Goal: Transaction & Acquisition: Obtain resource

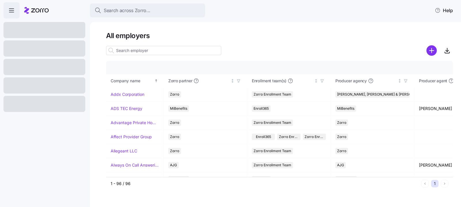
click at [149, 48] on input at bounding box center [163, 50] width 115 height 9
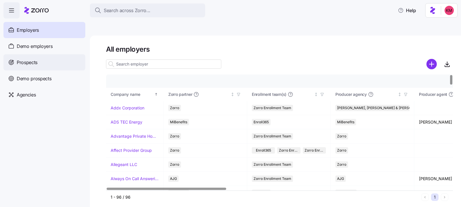
click at [34, 65] on span "Prospects" at bounding box center [27, 62] width 21 height 7
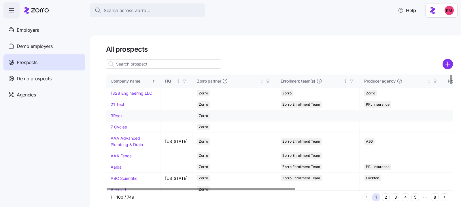
click at [46, 27] on div "Employers" at bounding box center [44, 30] width 82 height 16
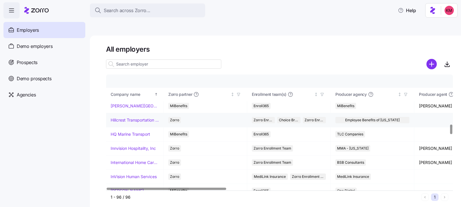
scroll to position [609, 0]
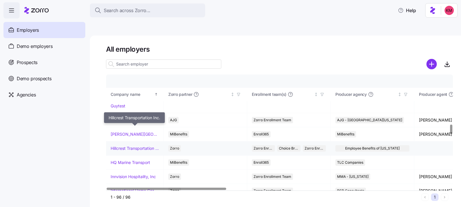
click at [132, 145] on link "Hillcrest Transportation Inc." at bounding box center [135, 148] width 48 height 6
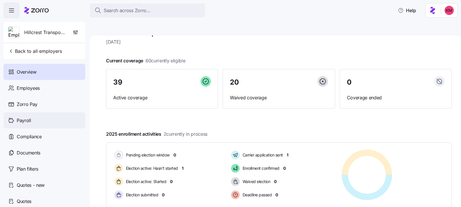
scroll to position [52, 0]
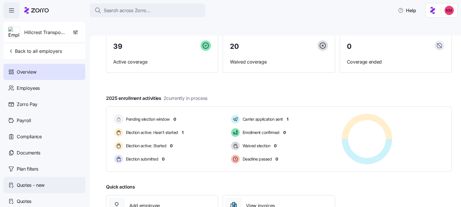
click at [34, 186] on span "Quotes - new" at bounding box center [31, 184] width 28 height 7
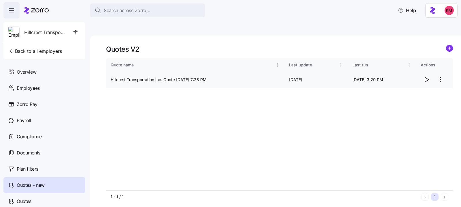
click at [428, 76] on icon "button" at bounding box center [426, 79] width 7 height 7
click at [23, 200] on span "Quotes" at bounding box center [24, 200] width 15 height 7
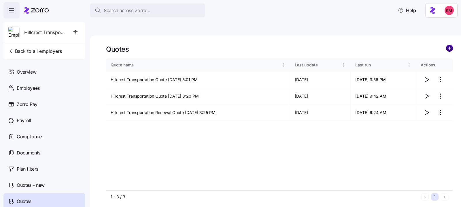
click at [448, 45] on circle "add icon" at bounding box center [449, 48] width 6 height 6
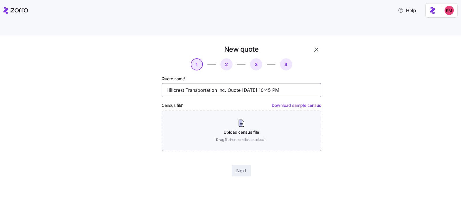
click at [247, 83] on input "Hillcrest Transportation Inc. Quote 10/01/2025 10:45 PM" at bounding box center [242, 90] width 160 height 14
click at [220, 83] on input "Hillcrest Transportation Inc. Quote 10/01/2025 10:45 PM" at bounding box center [242, 90] width 160 height 14
click at [225, 83] on input "Hillcrest Transportation Inc. Quote 10/01/2025 10:45 PM" at bounding box center [242, 90] width 160 height 14
click at [229, 83] on input "Hillcrest Transportation Inc. Quote 10/01/2025 10:45 PM" at bounding box center [242, 90] width 160 height 14
type input "Hillcrest Transportation Inc. ICHRA Renewal Quote 10/01/2025 10:45 PM"
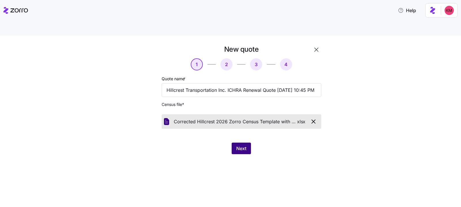
click at [237, 145] on span "Next" at bounding box center [241, 148] width 10 height 7
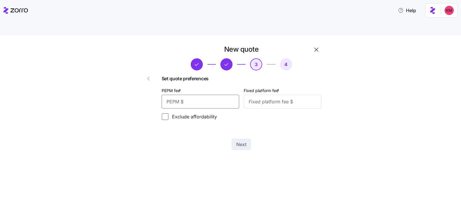
click at [201, 95] on input "PEPM fee *" at bounding box center [201, 102] width 78 height 14
type input "51"
type input "100"
click at [255, 138] on div "Next" at bounding box center [242, 144] width 160 height 12
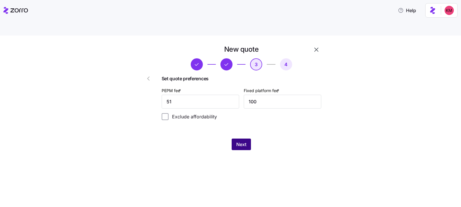
click at [244, 141] on span "Next" at bounding box center [241, 144] width 10 height 7
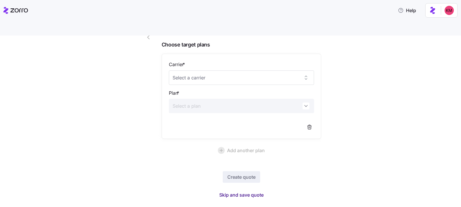
click at [249, 191] on span "Skip and save quote" at bounding box center [241, 194] width 44 height 7
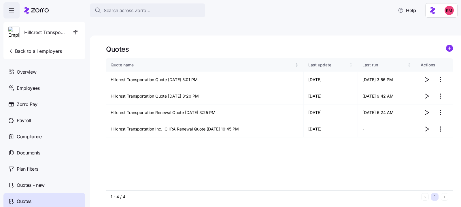
click at [328, 148] on div "Quote name Last update Last run Actions Hillcrest Transportation Quote 04/22/20…" at bounding box center [279, 124] width 347 height 132
click at [427, 125] on icon "button" at bounding box center [426, 128] width 7 height 7
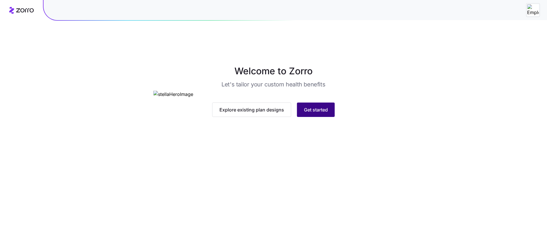
click at [318, 113] on span "Get started" at bounding box center [316, 109] width 24 height 7
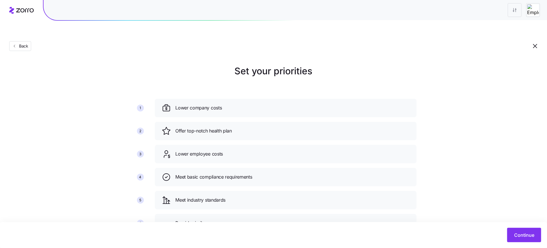
click at [511, 227] on div "Continue" at bounding box center [273, 235] width 547 height 26
click at [514, 234] on button "Continue" at bounding box center [524, 235] width 34 height 14
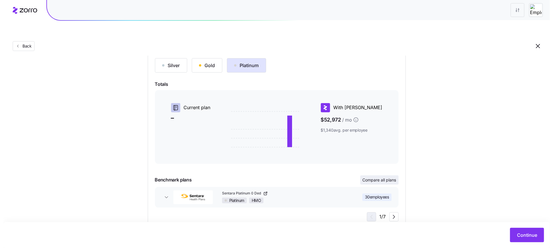
scroll to position [69, 0]
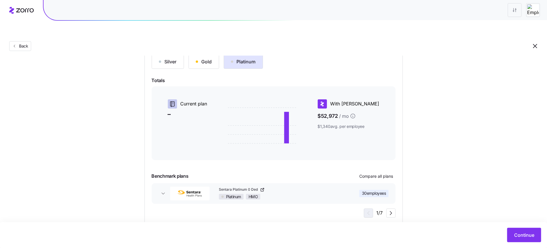
click at [388, 157] on div "Silver Gold Platinum Totals Current plan – With Zorro $52,972 / mo $1,340 avg. …" at bounding box center [274, 135] width 244 height 163
click at [386, 174] on span "Compare all plans" at bounding box center [376, 177] width 34 height 6
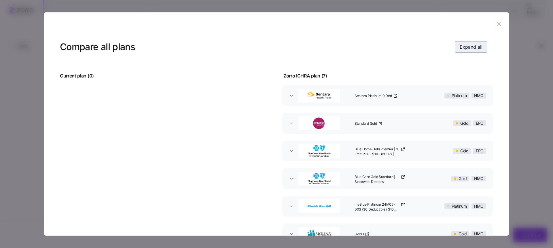
click at [474, 46] on span "Expand all" at bounding box center [471, 47] width 23 height 7
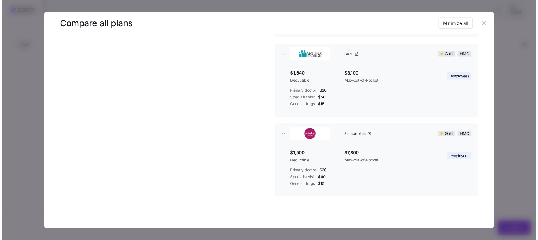
scroll to position [455, 0]
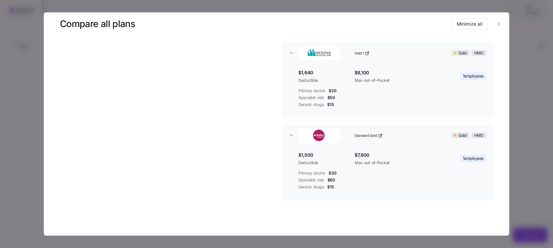
click at [496, 20] on button "button" at bounding box center [499, 23] width 9 height 9
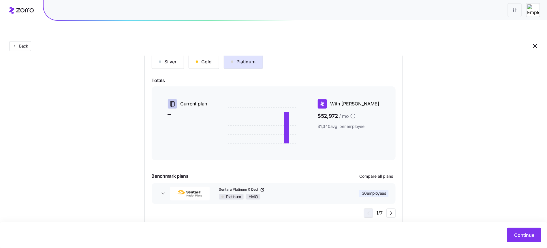
drag, startPoint x: 436, startPoint y: 181, endPoint x: 422, endPoint y: 184, distance: 14.1
click at [435, 181] on div "Choose a plan matching strategy By quality By metal level Pre-selected Minimum …" at bounding box center [273, 110] width 547 height 230
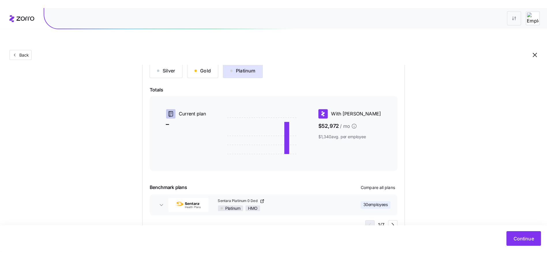
scroll to position [58, 0]
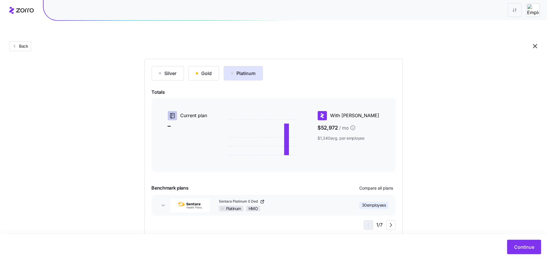
click at [512, 239] on div "Continue" at bounding box center [273, 247] width 547 height 26
click at [512, 241] on button "Continue" at bounding box center [524, 247] width 34 height 14
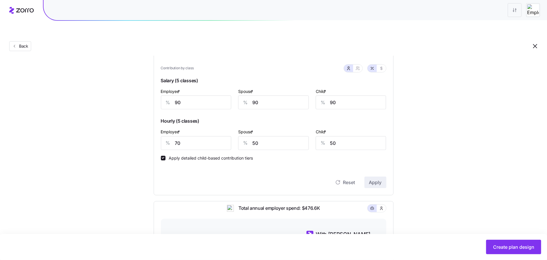
scroll to position [154, 0]
click at [382, 66] on icon "button" at bounding box center [381, 68] width 5 height 5
type input "795"
type input "334"
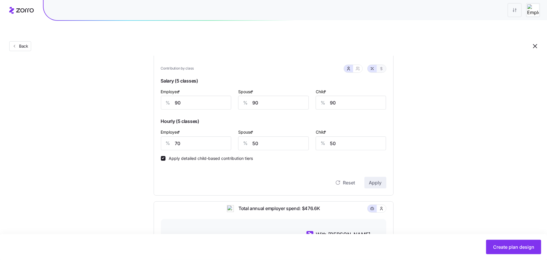
type input "618"
type input "441"
type input "185"
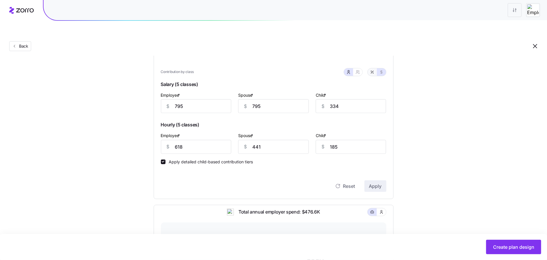
click at [376, 68] on button "button" at bounding box center [371, 71] width 9 height 7
type input "90"
type input "70"
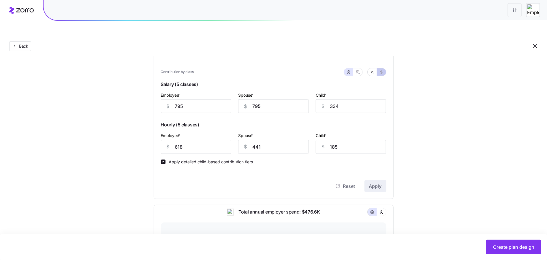
type input "50"
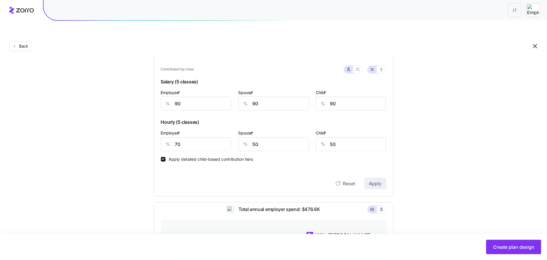
scroll to position [289, 0]
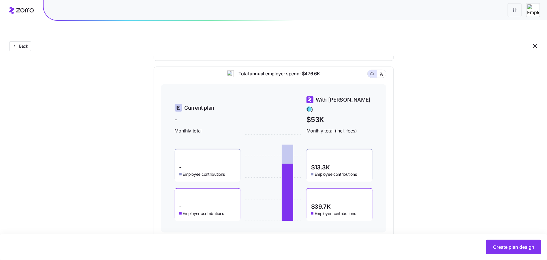
click at [355, 96] on div "With Zorro" at bounding box center [339, 104] width 66 height 16
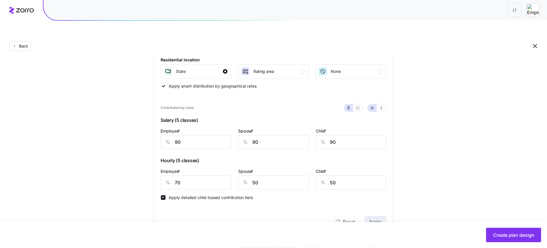
scroll to position [124, 0]
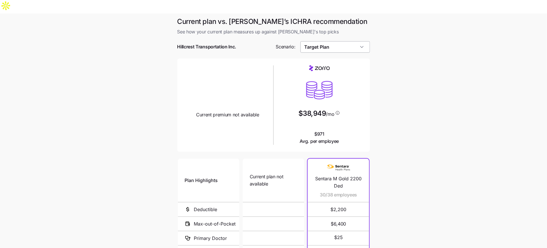
click at [344, 41] on input "Target Plan" at bounding box center [334, 47] width 69 height 12
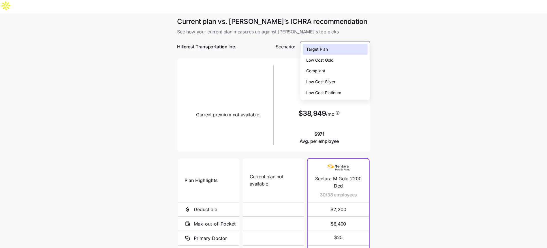
click at [331, 95] on span "Low Cost Platinum" at bounding box center [323, 93] width 35 height 6
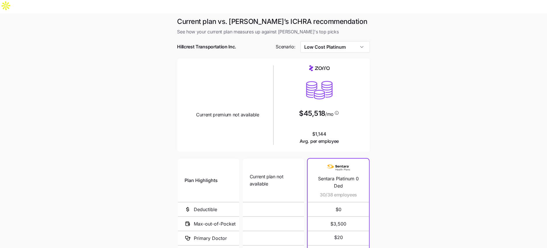
type input "Low Cost Platinum"
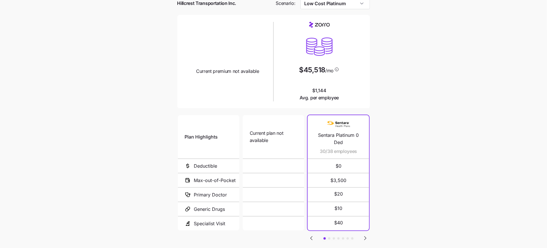
scroll to position [66, 0]
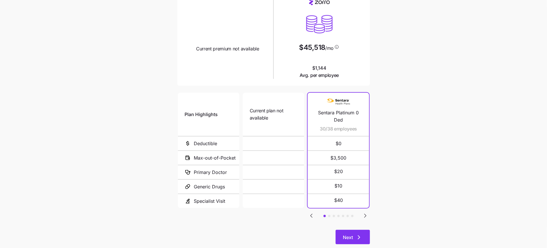
click at [363, 230] on button "Next" at bounding box center [352, 237] width 34 height 14
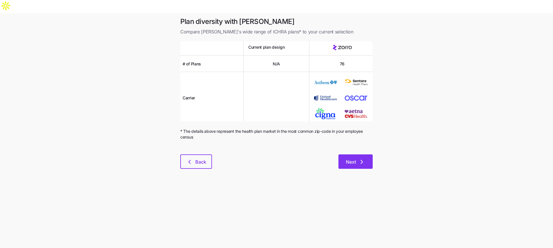
click at [353, 159] on span "Next" at bounding box center [351, 162] width 10 height 7
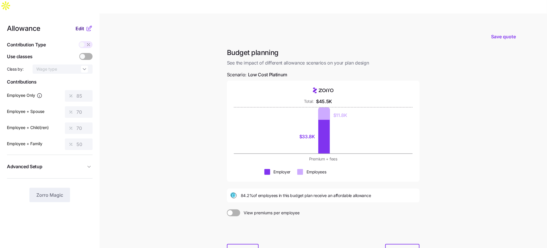
click at [80, 25] on span "Edit" at bounding box center [80, 28] width 9 height 7
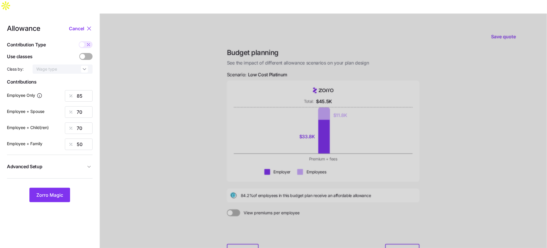
click at [83, 54] on span at bounding box center [82, 56] width 5 height 5
click at [79, 53] on input "checkbox" at bounding box center [79, 53] width 0 height 0
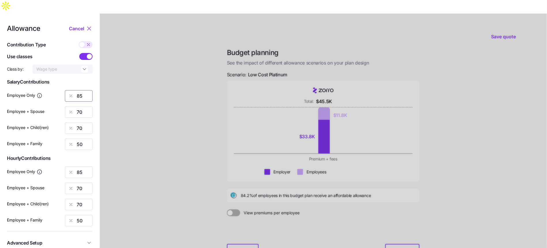
click at [85, 90] on input "85" at bounding box center [79, 96] width 28 height 12
type input "90"
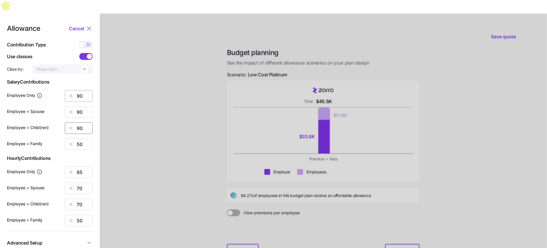
type input "90"
click at [76, 167] on div at bounding box center [71, 172] width 12 height 11
click at [78, 167] on input "85" at bounding box center [79, 173] width 28 height 12
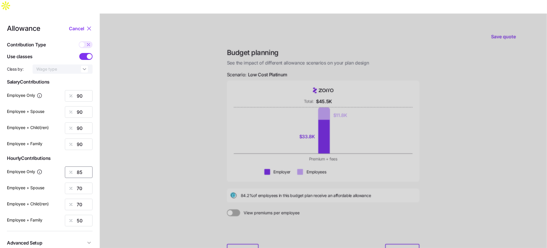
click at [78, 167] on input "85" at bounding box center [79, 173] width 28 height 12
type input "70"
type input "50"
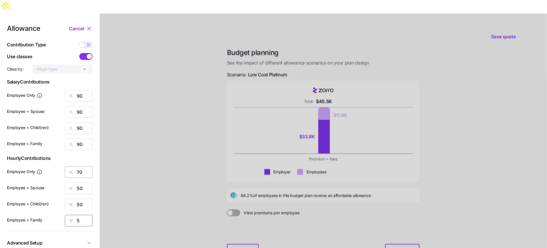
type input "50"
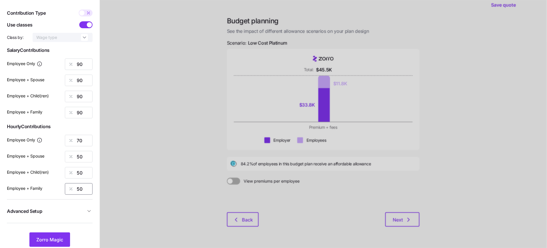
scroll to position [33, 0]
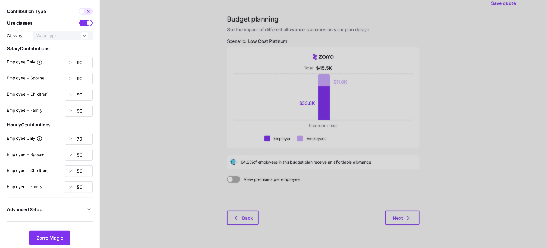
click at [69, 203] on button "Advanced Setup" at bounding box center [50, 210] width 86 height 14
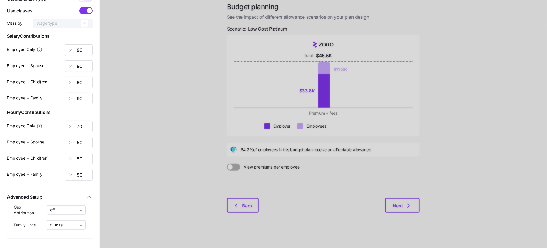
scroll to position [47, 0]
click at [62, 205] on input "off" at bounding box center [66, 209] width 39 height 9
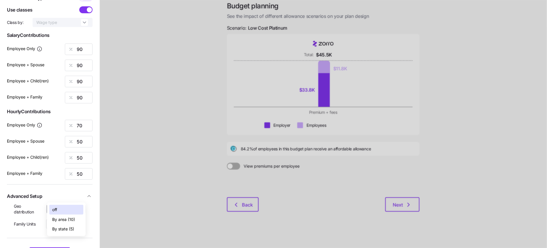
click at [61, 227] on span "By state (5)" at bounding box center [63, 229] width 22 height 6
type input "By state (5)"
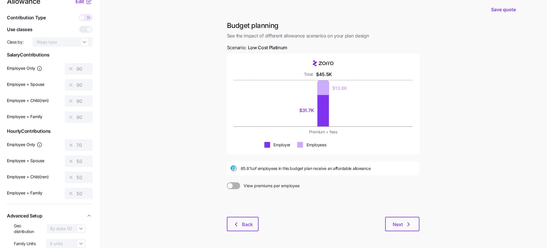
scroll to position [0, 0]
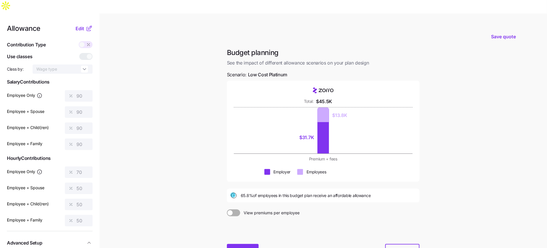
click at [245, 248] on span "Back" at bounding box center [247, 251] width 11 height 7
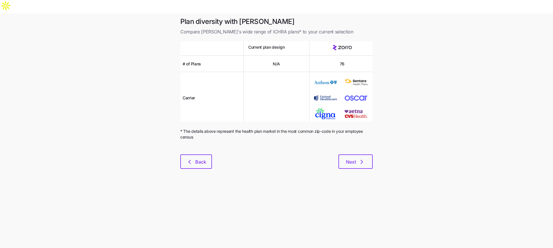
click at [212, 154] on div "Next" at bounding box center [292, 161] width 161 height 14
click at [207, 154] on button "Back" at bounding box center [196, 161] width 32 height 14
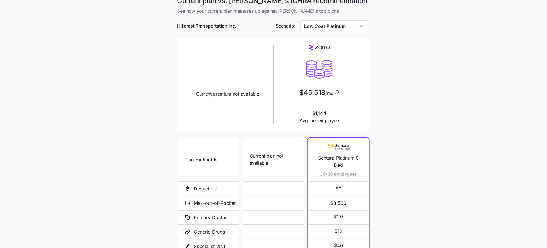
scroll to position [66, 0]
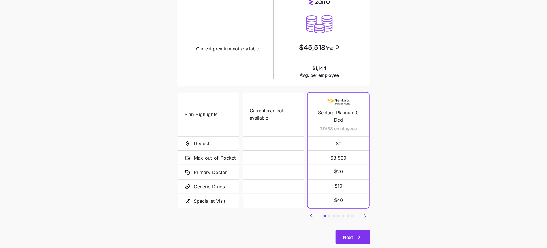
click at [363, 230] on button "Next" at bounding box center [352, 237] width 34 height 14
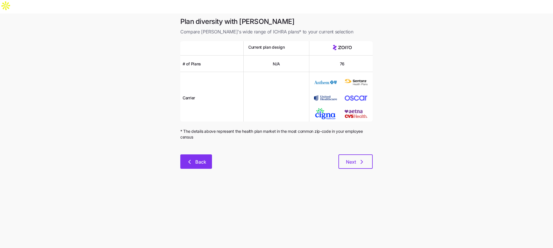
click at [193, 159] on span "Back" at bounding box center [196, 162] width 17 height 7
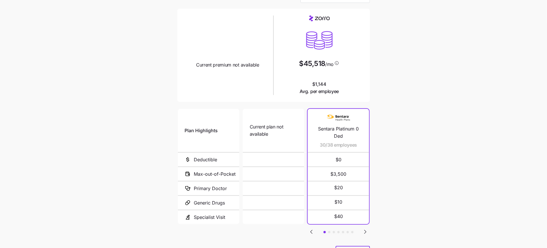
scroll to position [66, 0]
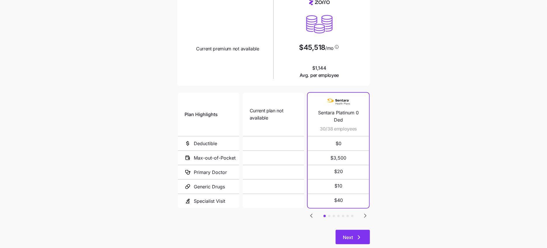
drag, startPoint x: 363, startPoint y: 214, endPoint x: 360, endPoint y: 225, distance: 11.3
click at [363, 214] on div "Plan Highlights Deductible Max-out-of-Pocket Primary Doctor Generic Drugs Speci…" at bounding box center [273, 161] width 193 height 138
click at [359, 234] on icon "button" at bounding box center [358, 237] width 7 height 7
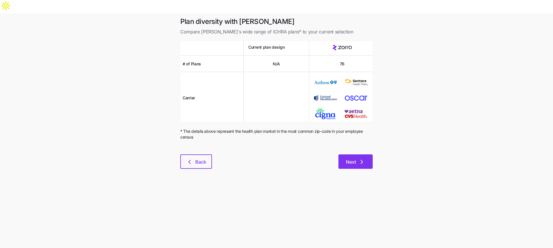
click at [355, 159] on span "Next" at bounding box center [351, 162] width 10 height 7
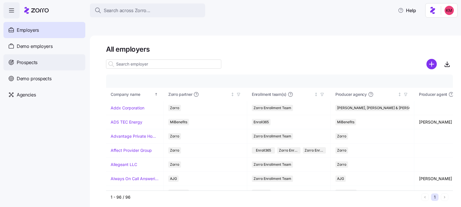
click at [52, 58] on div "Prospects" at bounding box center [44, 62] width 82 height 16
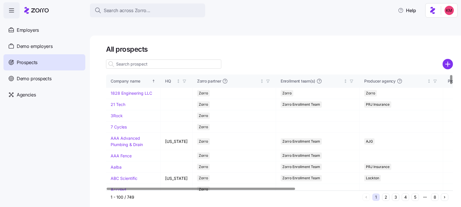
click at [158, 59] on input at bounding box center [163, 63] width 115 height 9
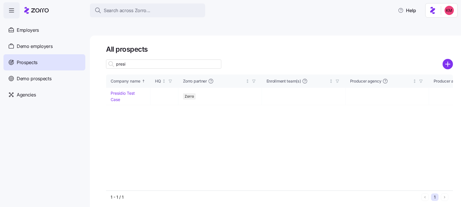
click at [153, 59] on input "presi" at bounding box center [163, 63] width 115 height 9
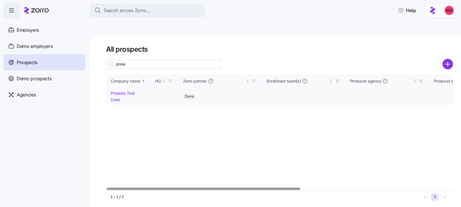
type input "presi"
click at [123, 91] on link "Presidio Test Case" at bounding box center [123, 96] width 24 height 11
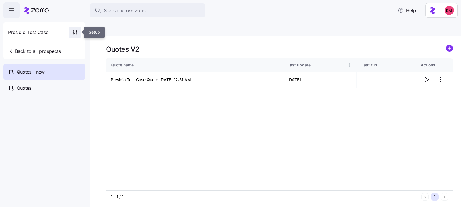
click at [76, 30] on icon "button" at bounding box center [75, 32] width 6 height 6
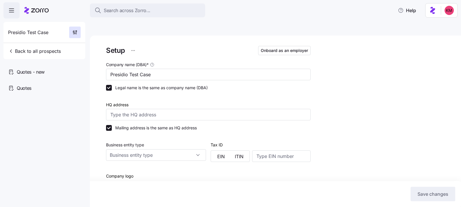
type input "Zorro"
click at [191, 61] on div "Company name (DBA) * Presidio Test Case" at bounding box center [208, 70] width 205 height 19
click at [189, 69] on input "Presidio Test Case" at bounding box center [208, 75] width 205 height 12
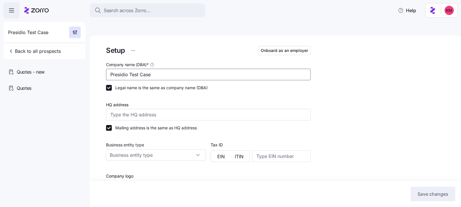
paste input "Sovereign Commercial Services"
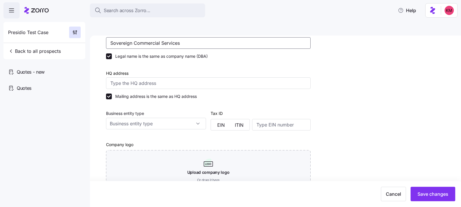
scroll to position [133, 0]
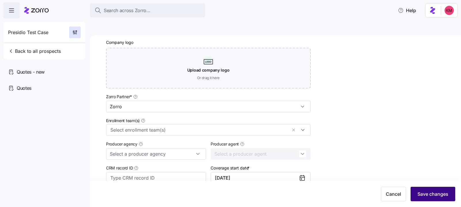
type input "Sovereign Commercial Services"
click at [426, 189] on button "Save changes" at bounding box center [433, 193] width 45 height 14
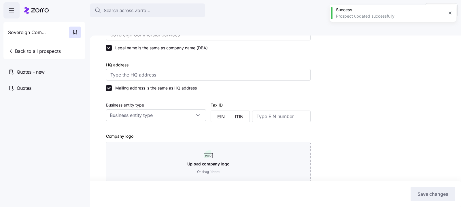
scroll to position [0, 0]
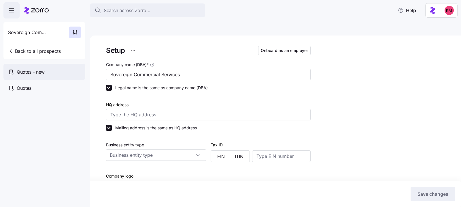
click at [35, 74] on span "Quotes - new" at bounding box center [31, 71] width 28 height 7
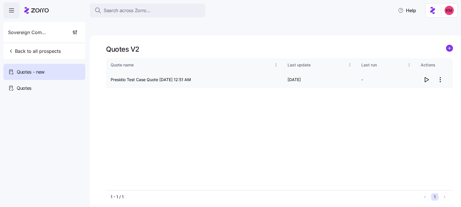
click at [426, 76] on icon "button" at bounding box center [426, 79] width 7 height 7
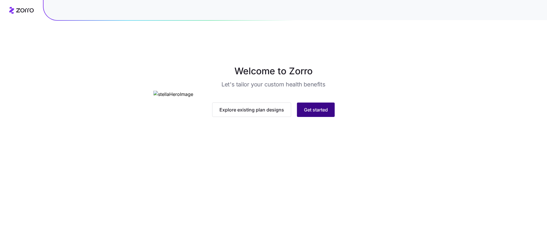
click at [315, 113] on span "Get started" at bounding box center [316, 109] width 24 height 7
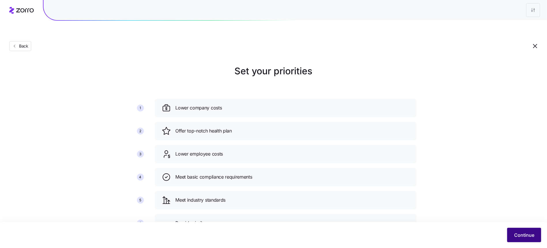
click at [526, 236] on span "Continue" at bounding box center [524, 235] width 20 height 7
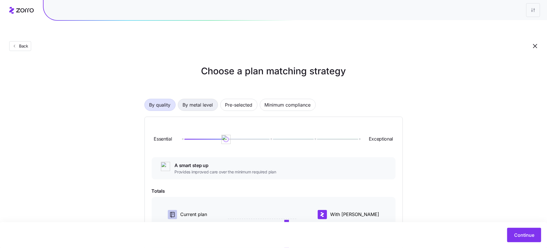
click at [200, 99] on span "By metal level" at bounding box center [198, 105] width 30 height 12
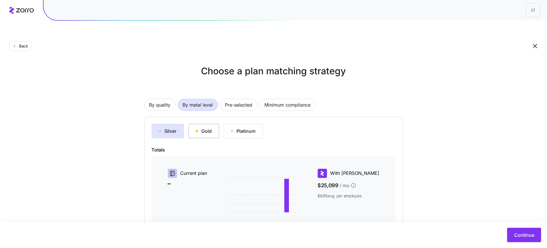
click at [199, 128] on div "Gold" at bounding box center [204, 131] width 16 height 7
click at [176, 128] on div "Silver" at bounding box center [168, 131] width 18 height 7
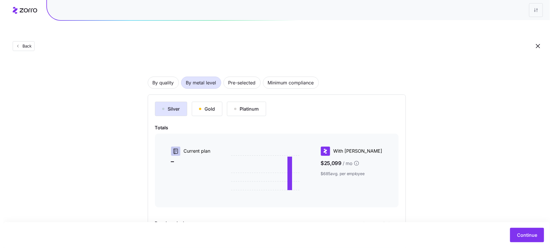
scroll to position [69, 0]
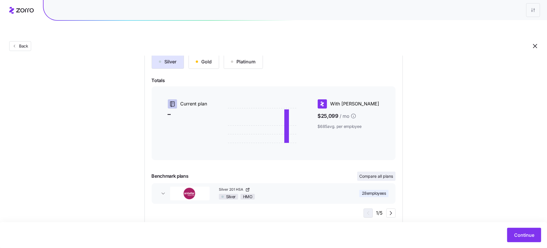
click at [380, 174] on span "Compare all plans" at bounding box center [376, 177] width 34 height 6
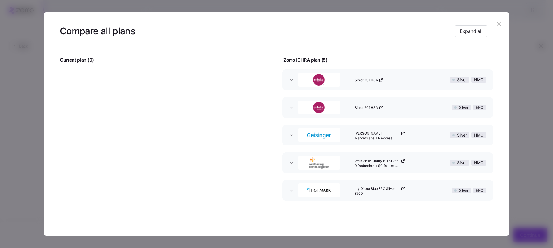
scroll to position [16, 0]
click at [380, 80] on icon "button" at bounding box center [381, 79] width 3 height 3
click at [402, 133] on icon "button" at bounding box center [402, 133] width 3 height 3
click at [404, 161] on div "WellSense Clarity NH Silver 0 Deductible + $0 Rx List + 24/7 Nurse Advice" at bounding box center [392, 162] width 80 height 18
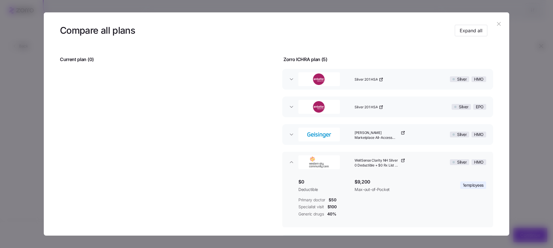
click at [402, 161] on icon "button" at bounding box center [402, 160] width 3 height 3
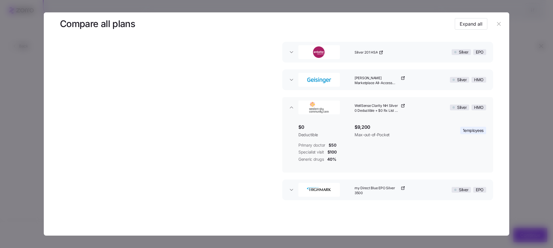
click at [403, 187] on icon "button" at bounding box center [404, 188] width 2 height 2
